Goal: Information Seeking & Learning: Learn about a topic

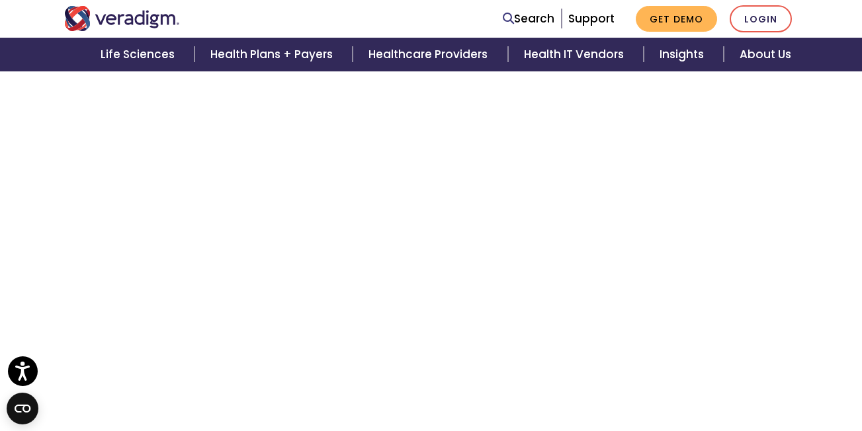
scroll to position [3269, 0]
click at [58, 206] on div at bounding box center [431, 15] width 754 height 5763
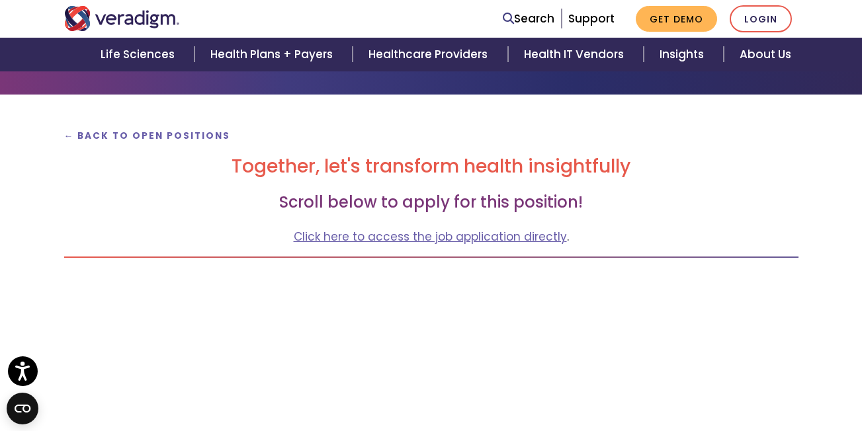
scroll to position [95, 0]
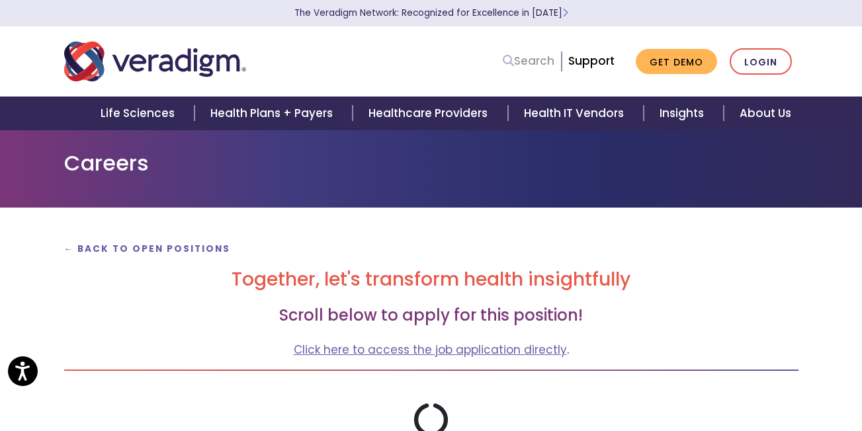
drag, startPoint x: 519, startPoint y: 58, endPoint x: 513, endPoint y: 63, distance: 8.5
click at [518, 61] on link "Search" at bounding box center [529, 61] width 52 height 18
click at [353, 54] on div at bounding box center [211, 62] width 314 height 44
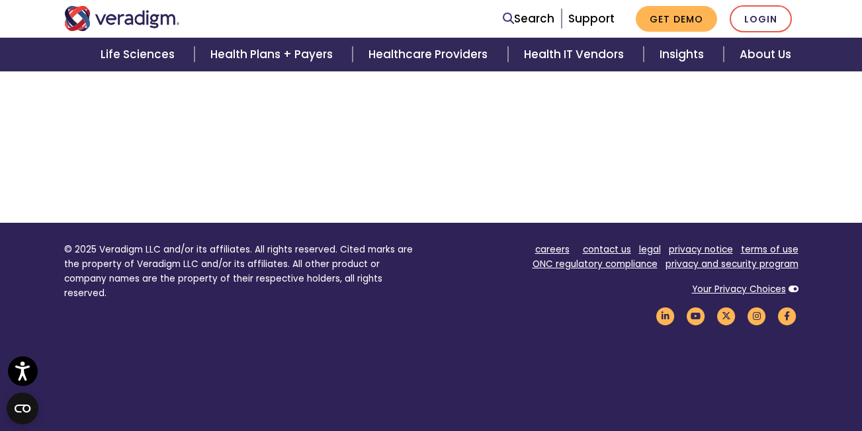
scroll to position [294, 0]
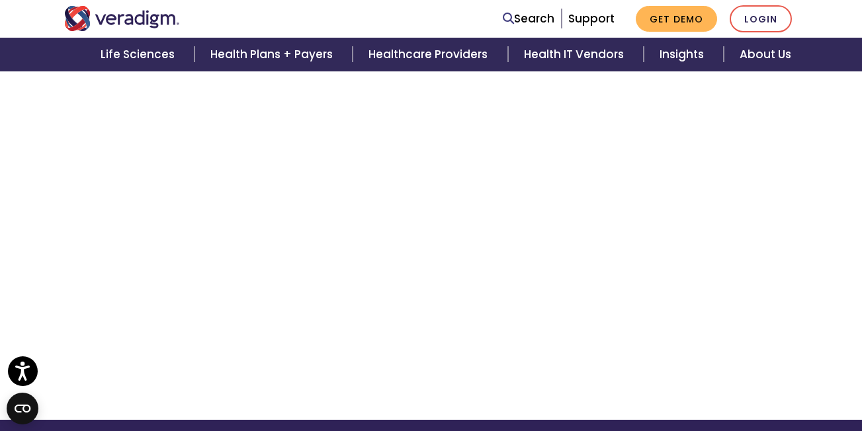
scroll to position [624, 0]
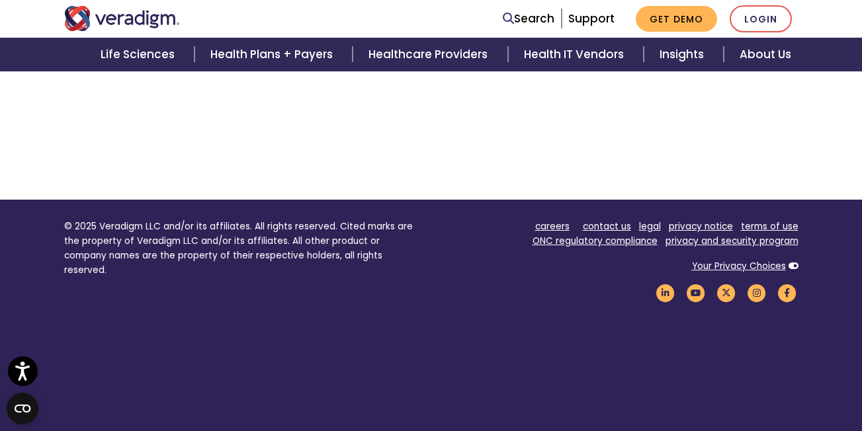
drag, startPoint x: 604, startPoint y: 286, endPoint x: 551, endPoint y: 175, distance: 123.1
